Goal: Task Accomplishment & Management: Complete application form

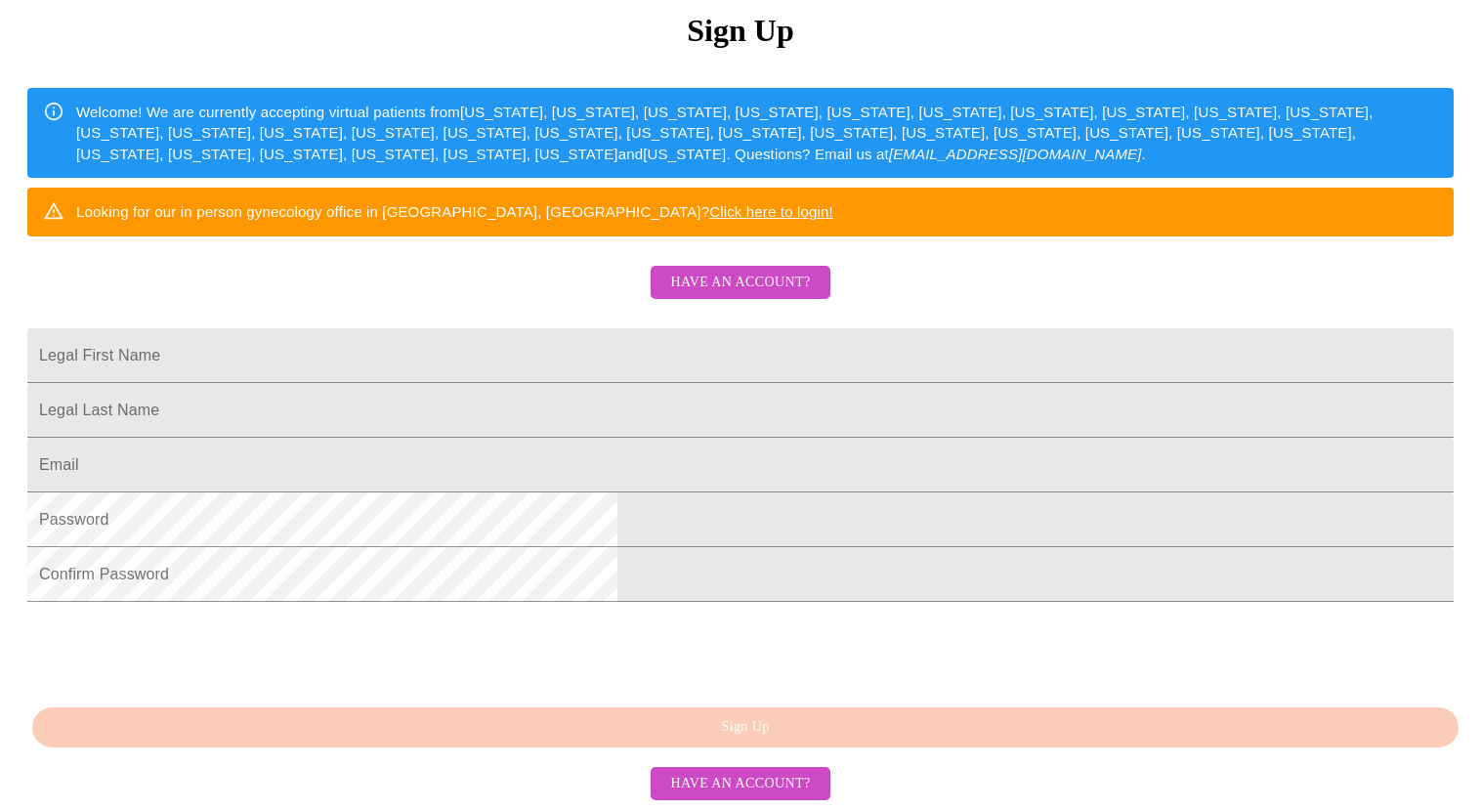
scroll to position [292, 0]
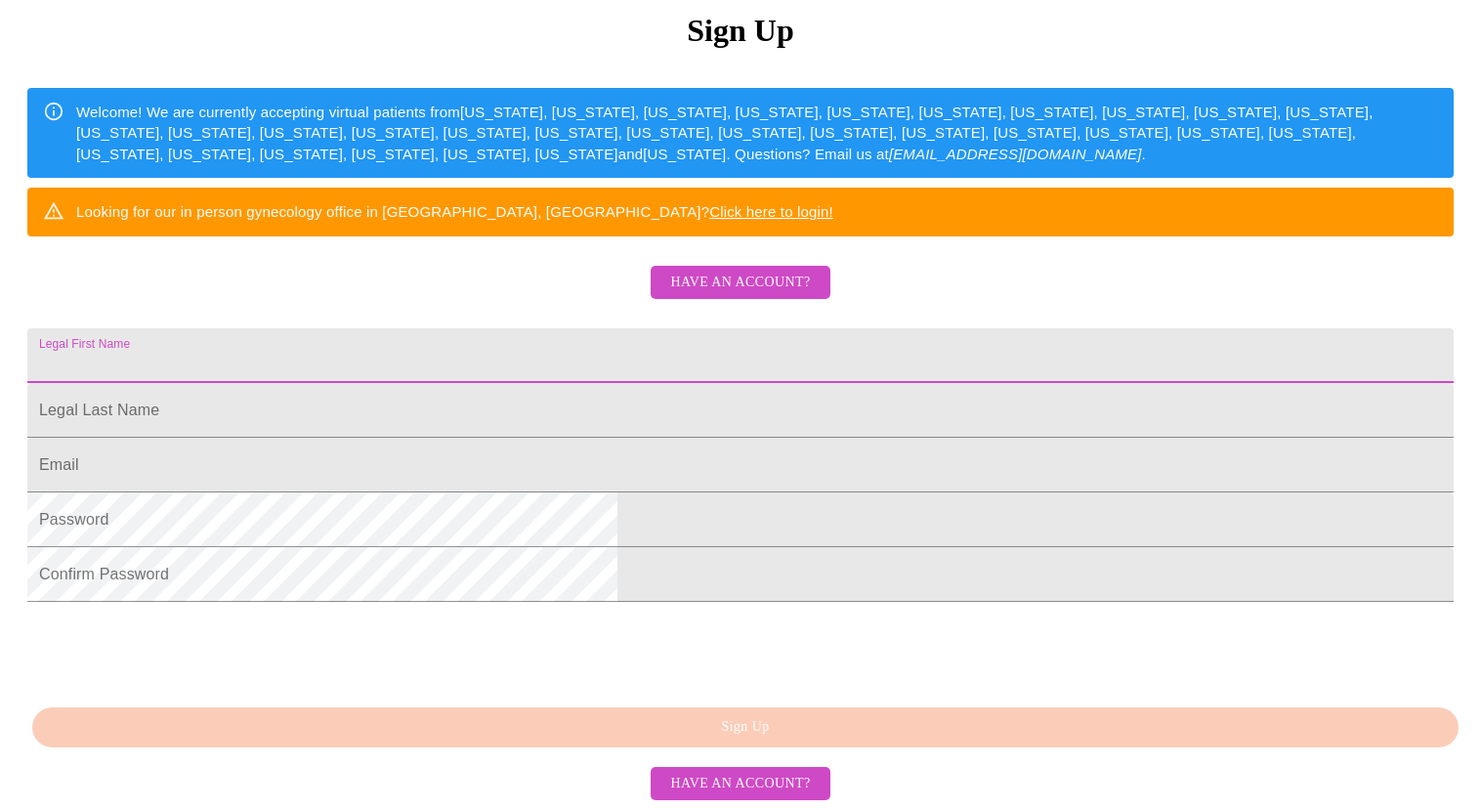
click at [488, 368] on input "Legal First Name" at bounding box center [740, 355] width 1426 height 55
type input "[PERSON_NAME]"
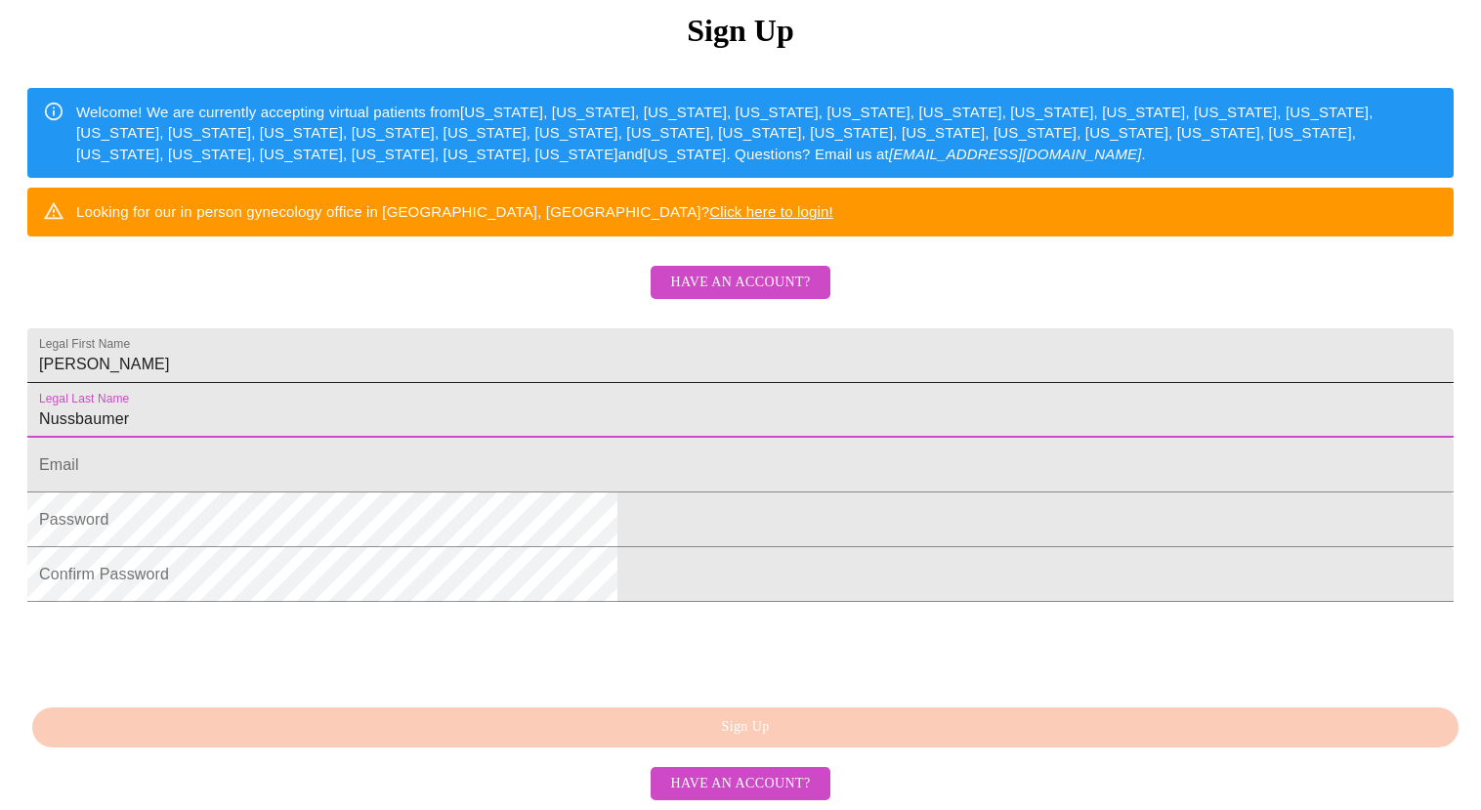
type input "Nussbaumer"
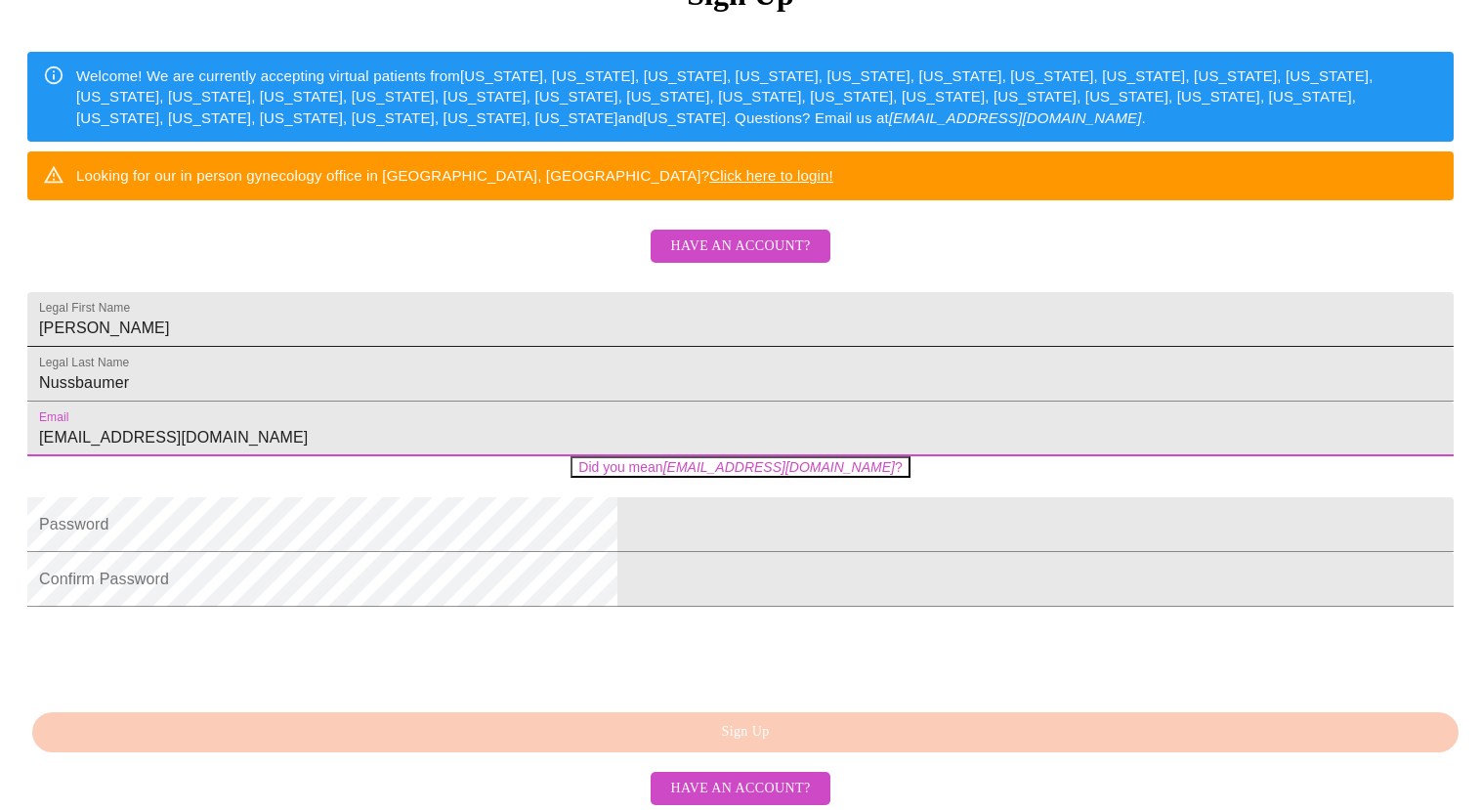
type input "[EMAIL_ADDRESS][DOMAIN_NAME]"
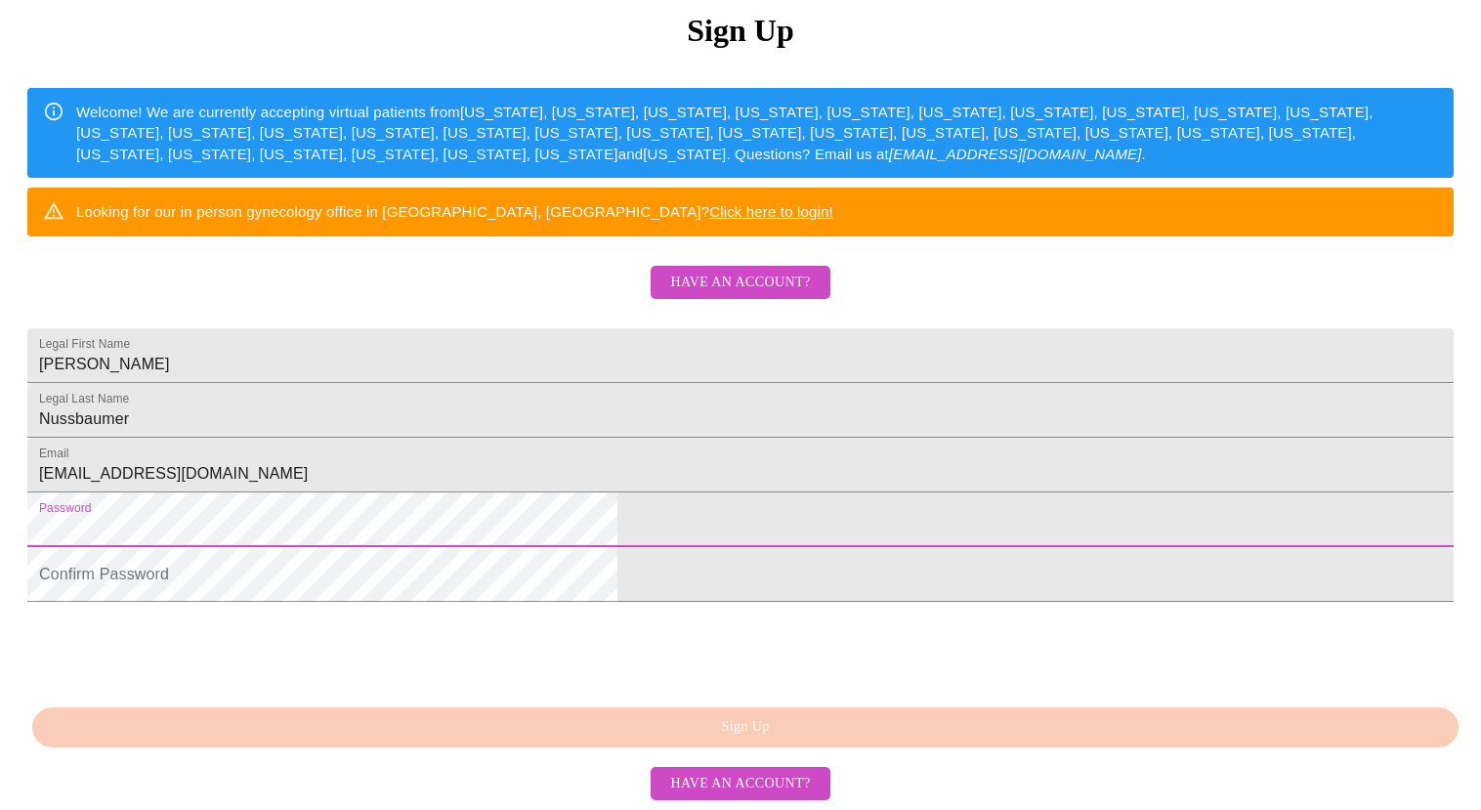
scroll to position [403, 0]
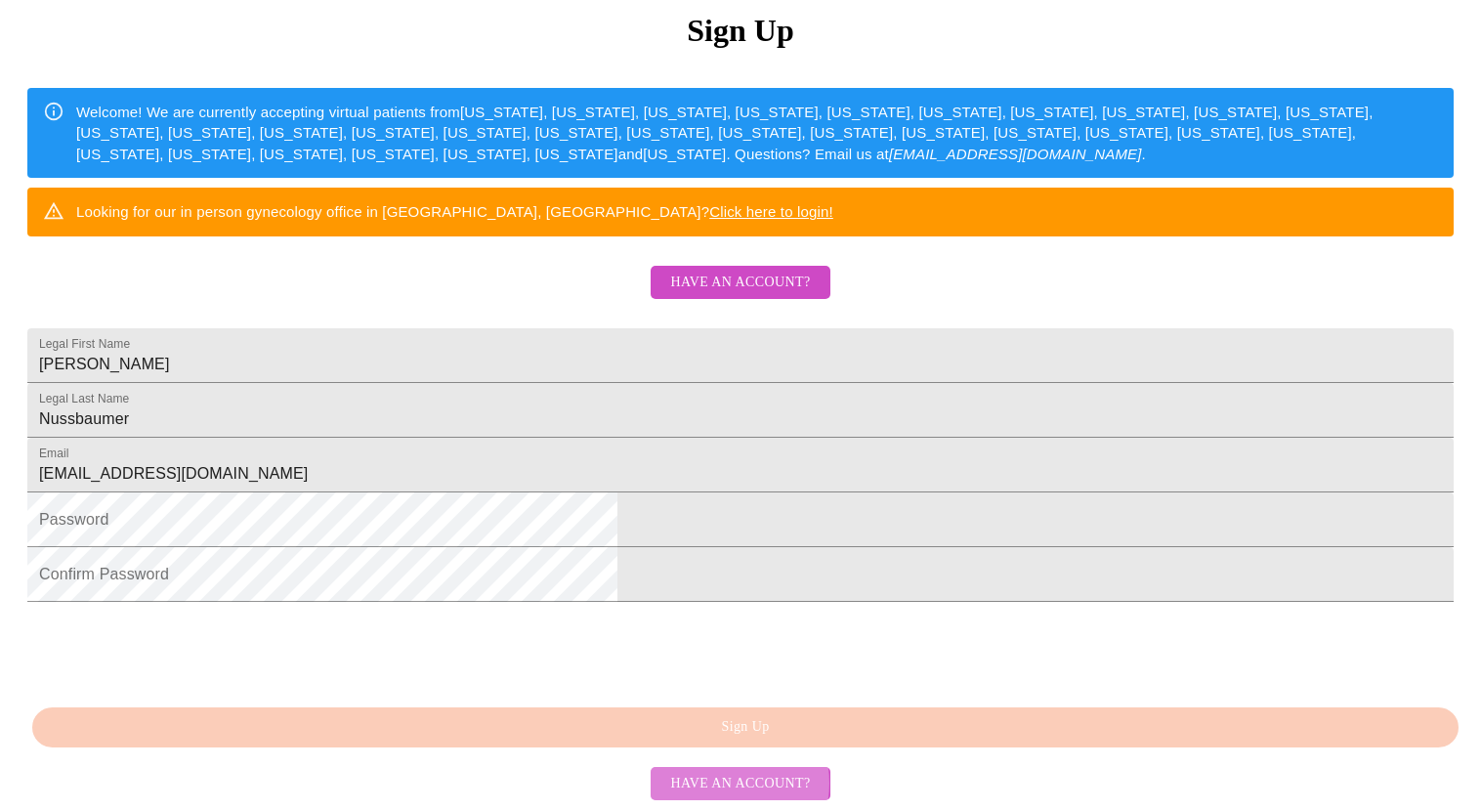
click at [716, 784] on span "Have an account?" at bounding box center [740, 784] width 140 height 24
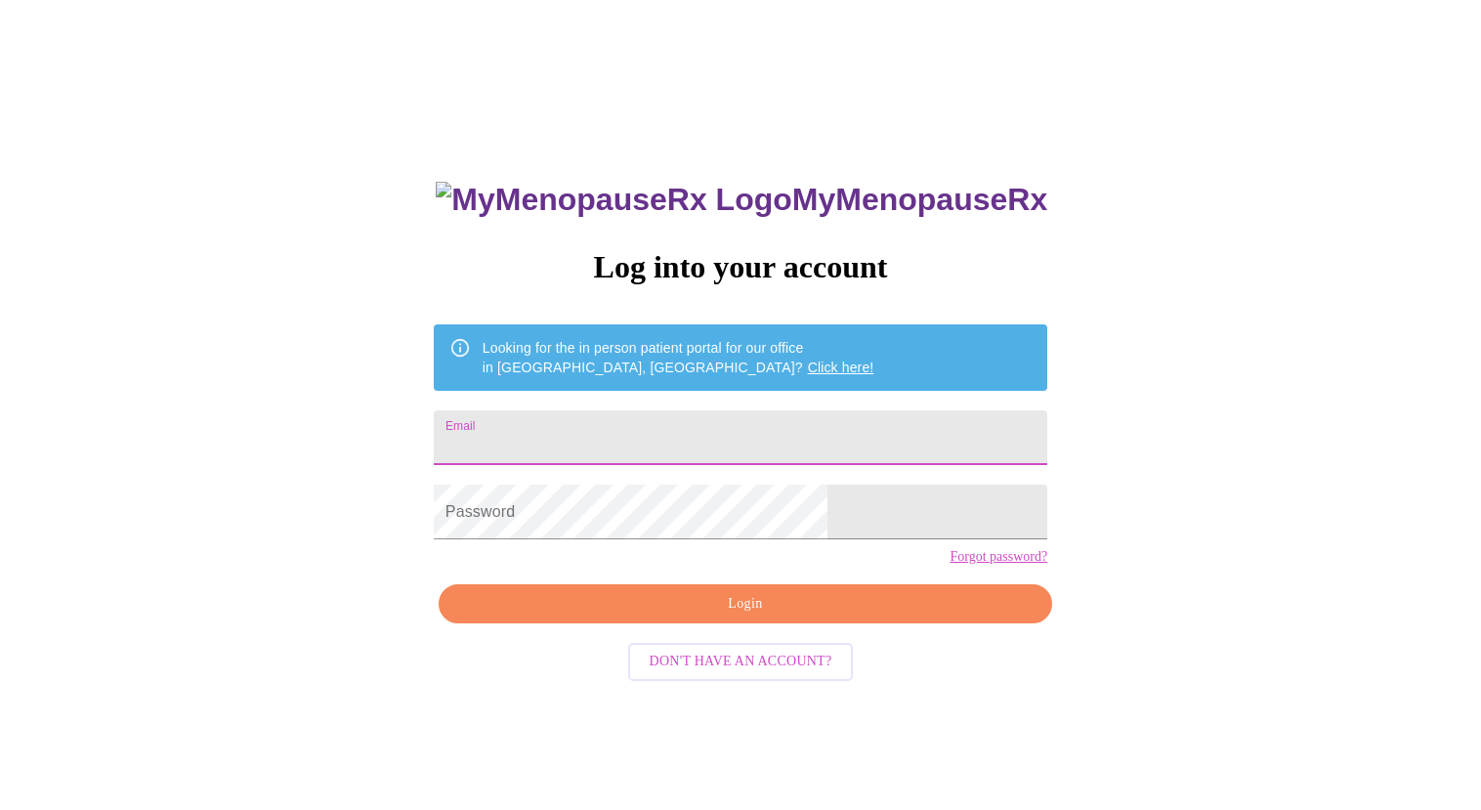
click at [566, 426] on input "Email" at bounding box center [741, 437] width 614 height 55
type input "[EMAIL_ADDRESS][DOMAIN_NAME]"
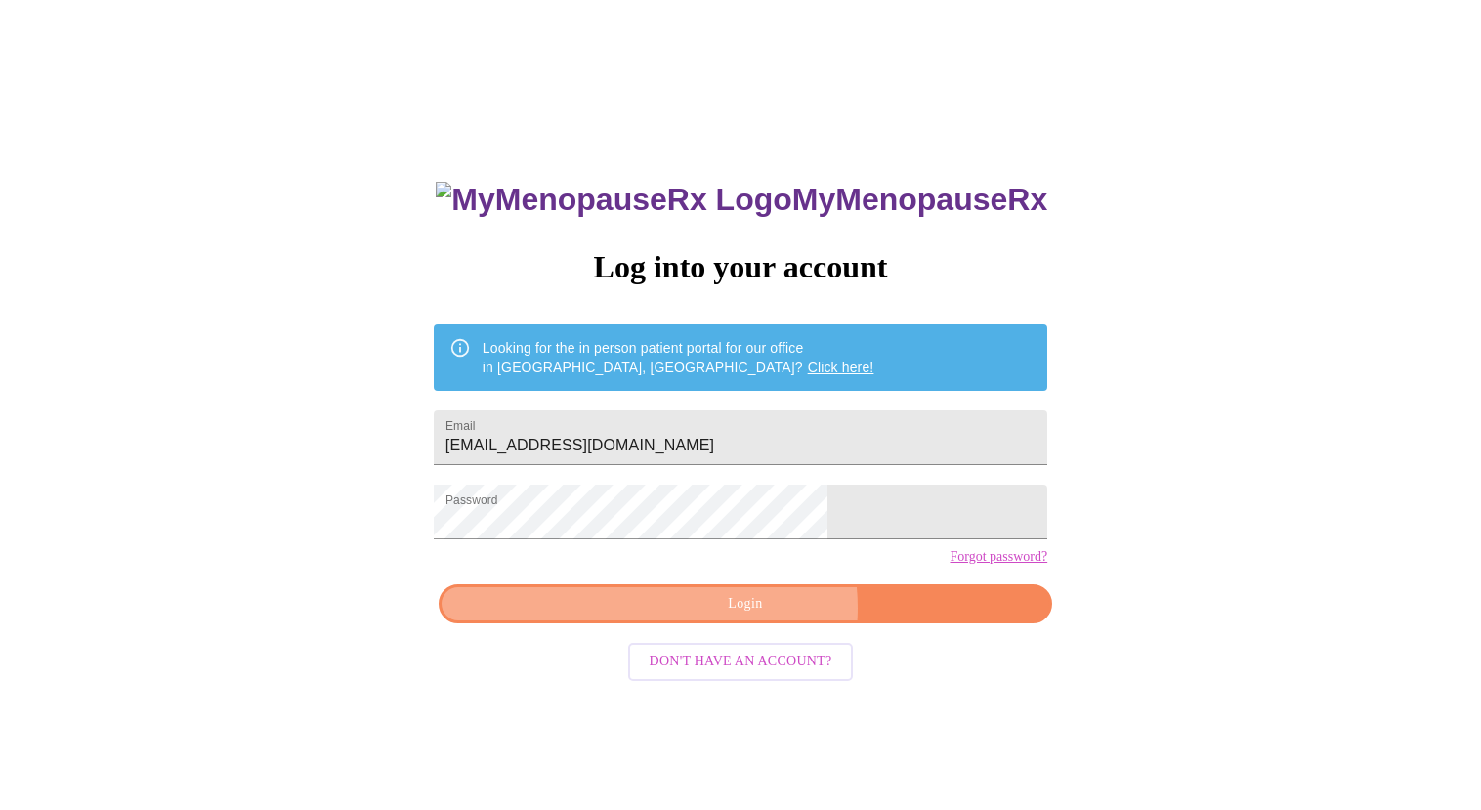
click at [758, 616] on span "Login" at bounding box center [745, 604] width 569 height 24
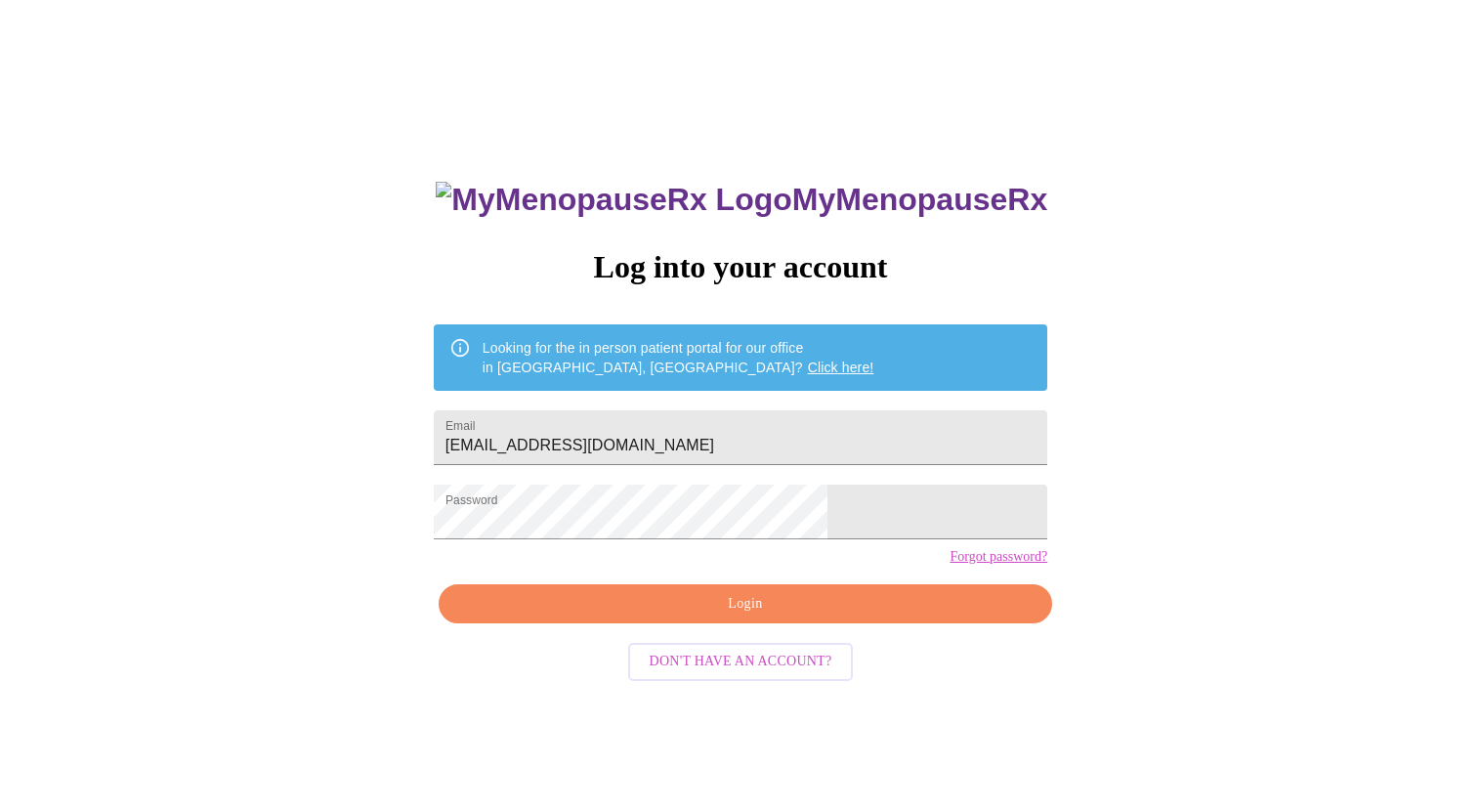
click at [747, 616] on span "Login" at bounding box center [745, 604] width 569 height 24
